Goal: Information Seeking & Learning: Learn about a topic

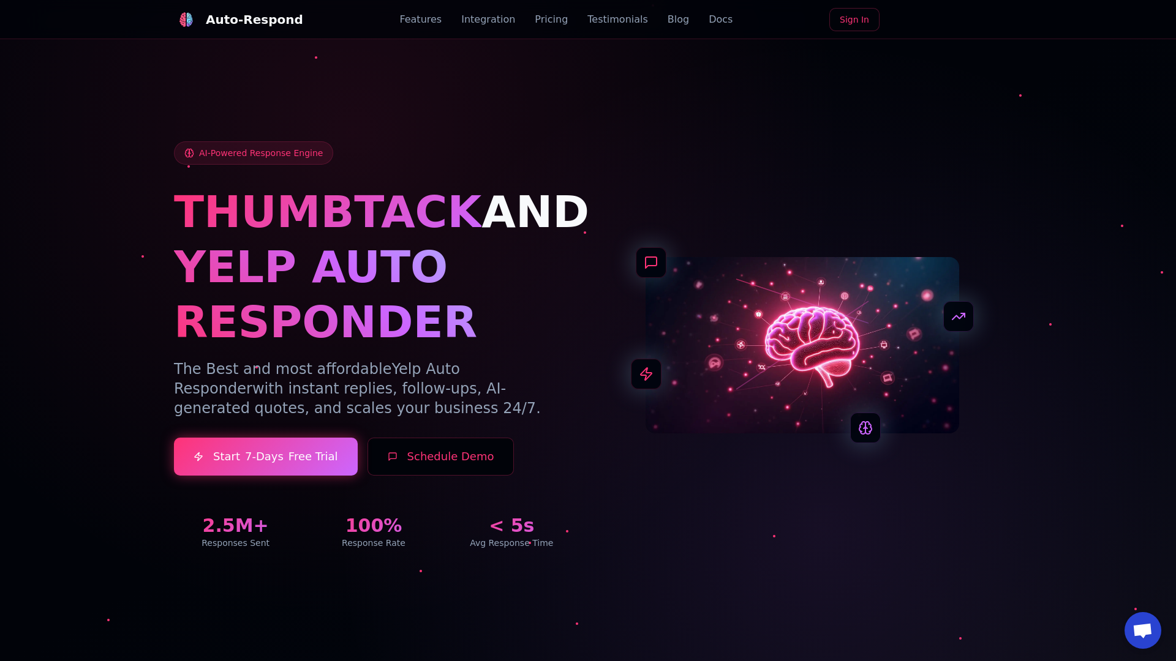
click at [667, 20] on link "Blog" at bounding box center [677, 19] width 21 height 15
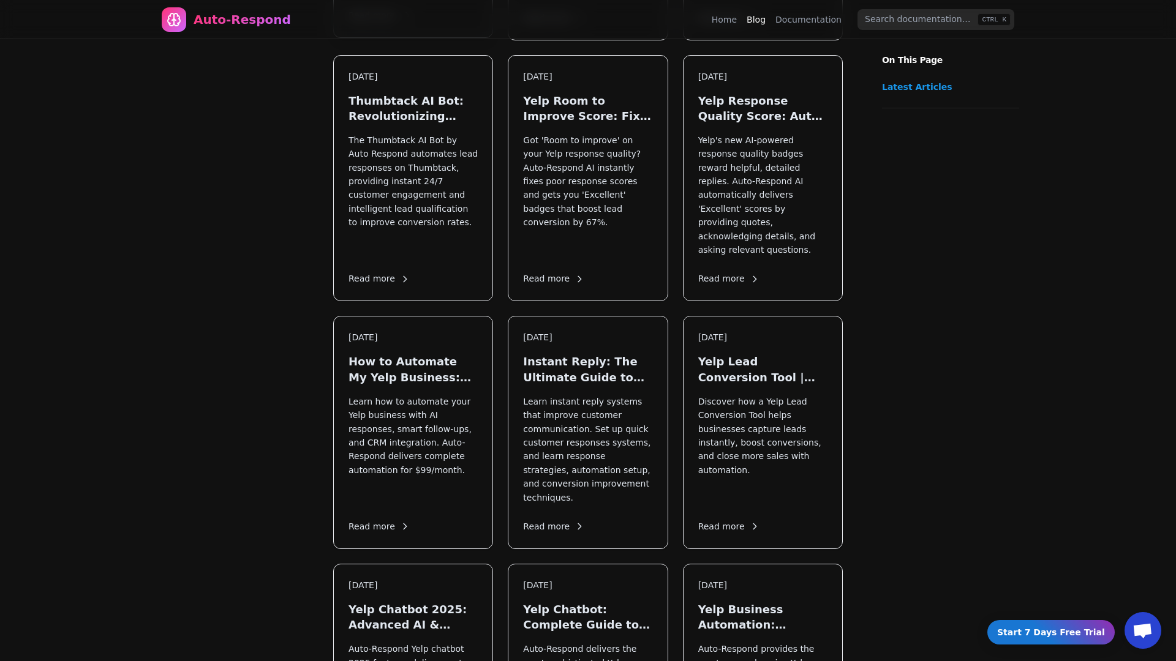
scroll to position [742, 0]
